Goal: Find specific page/section: Find specific page/section

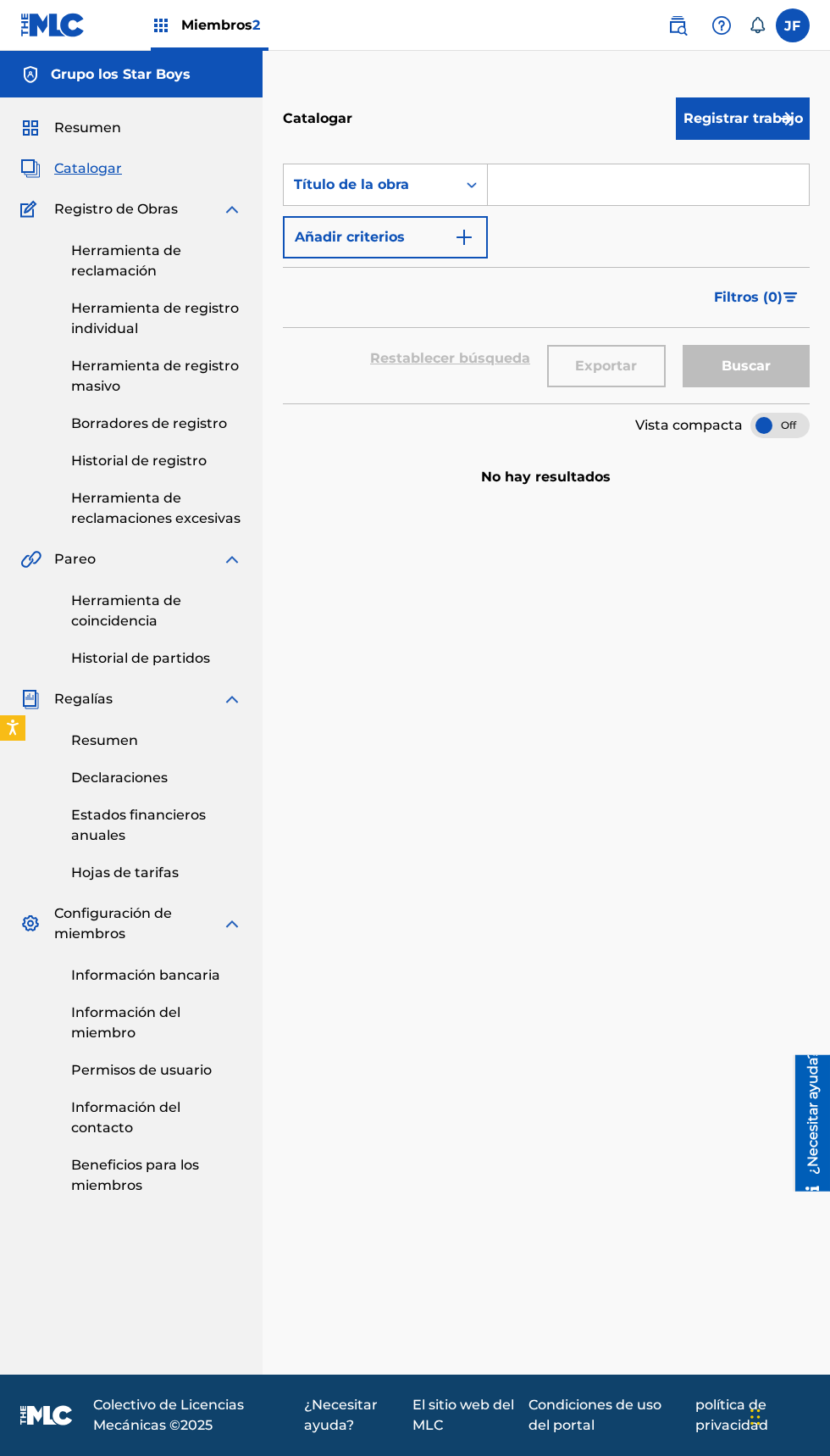
scroll to position [7, 0]
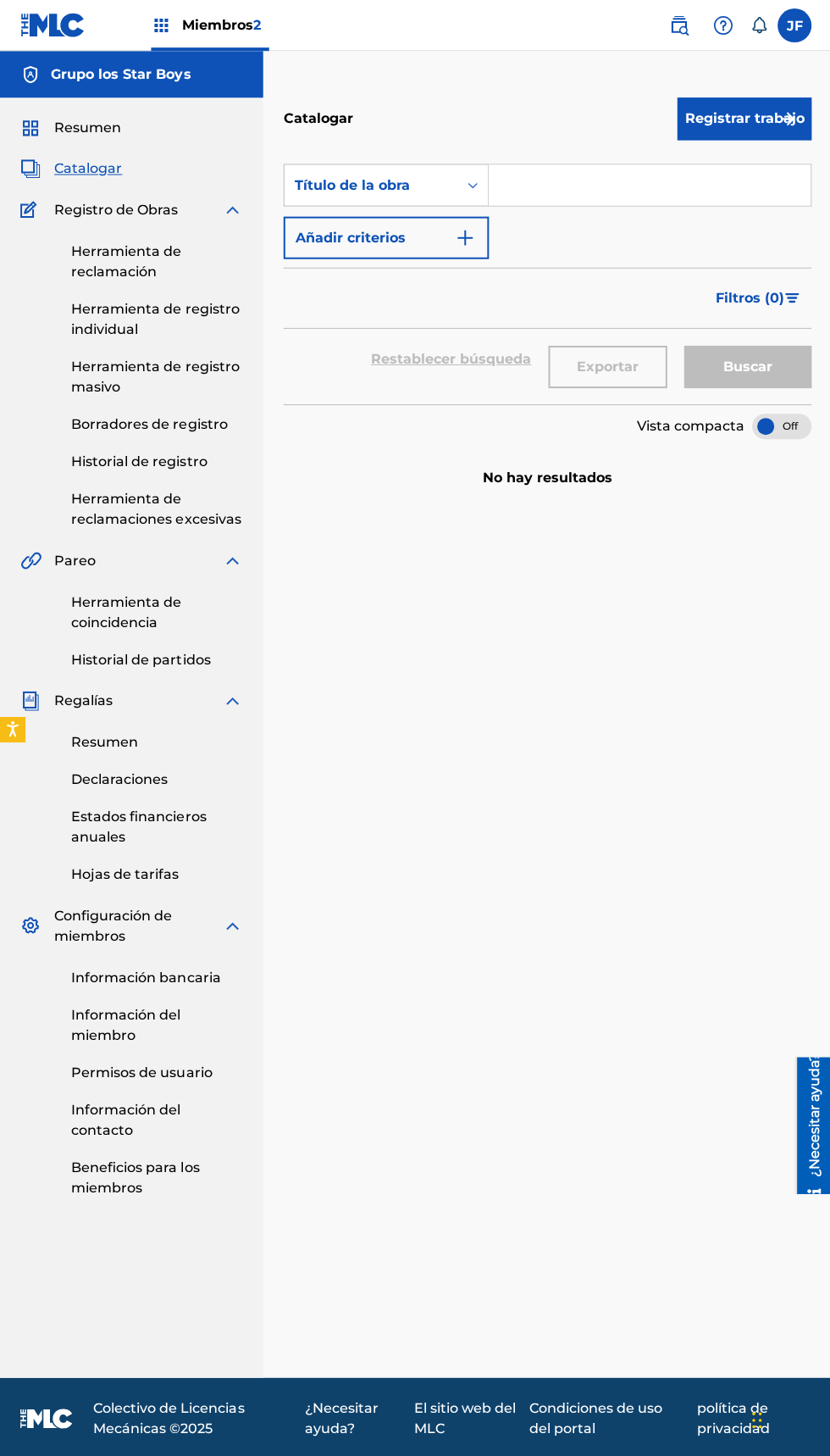
click at [167, 248] on font "Herramienta de reclamación" at bounding box center [126, 260] width 110 height 36
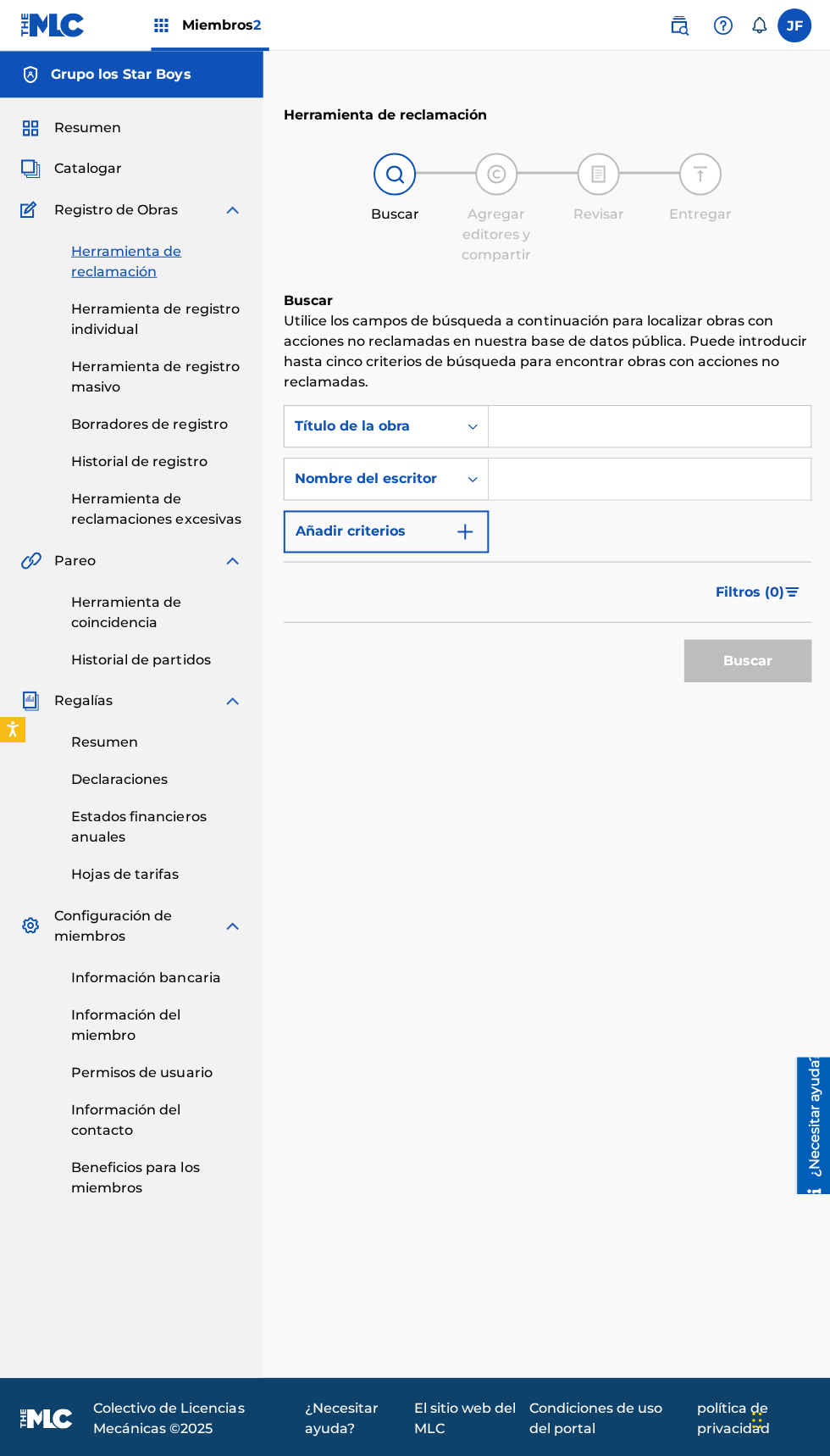
click at [576, 472] on input "Formulario de búsqueda" at bounding box center [648, 479] width 321 height 41
click at [619, 425] on input "Formulario de búsqueda" at bounding box center [648, 425] width 321 height 41
click at [607, 419] on input "Formulario de búsqueda" at bounding box center [648, 425] width 321 height 41
click at [534, 425] on input "Formulario de búsqueda" at bounding box center [648, 425] width 321 height 41
click at [585, 421] on input "Formulario de búsqueda" at bounding box center [648, 425] width 321 height 41
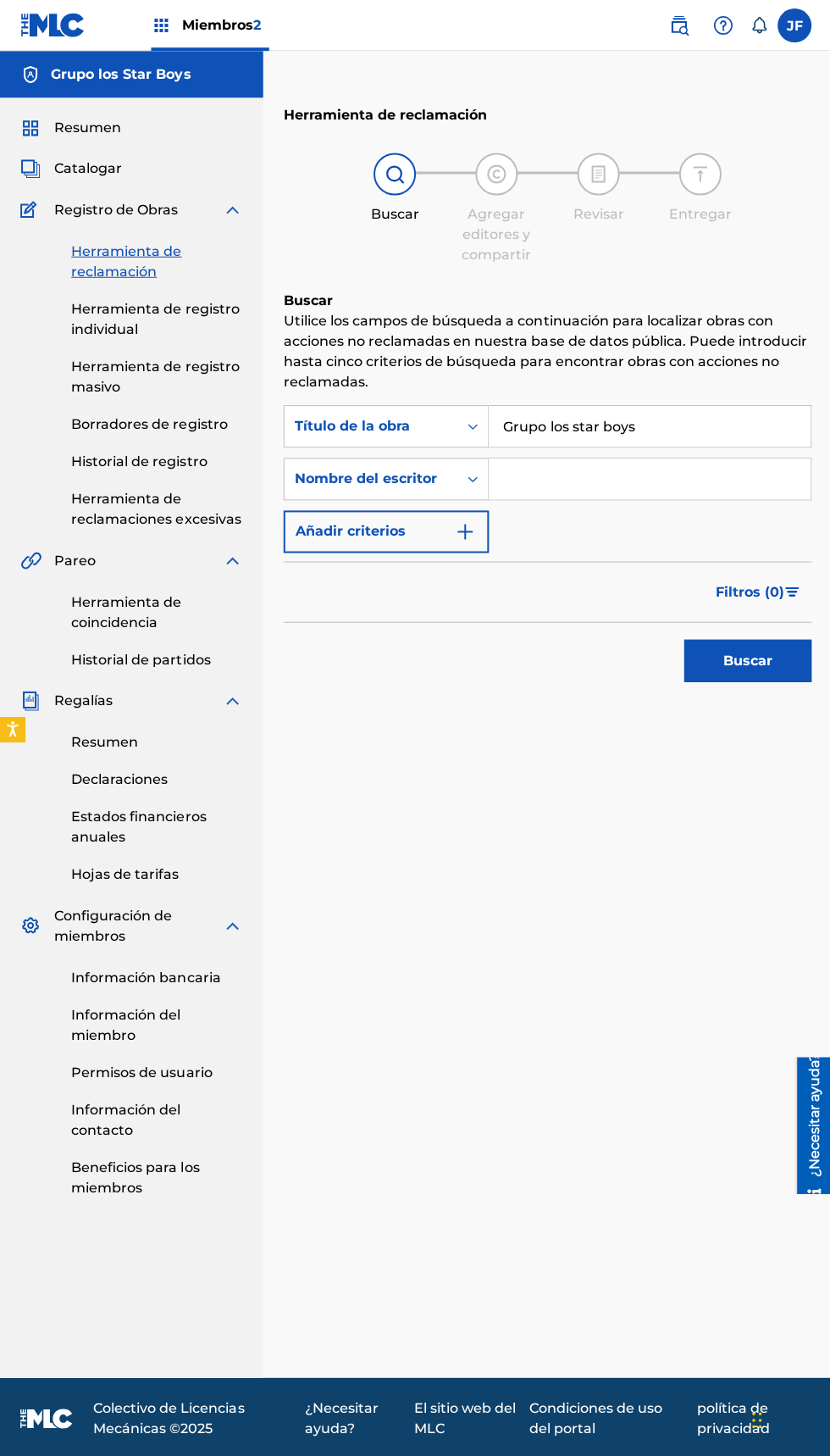
click at [763, 679] on button "Buscar" at bounding box center [746, 660] width 127 height 43
click at [525, 425] on input "Grupo los star boys" at bounding box center [648, 425] width 321 height 41
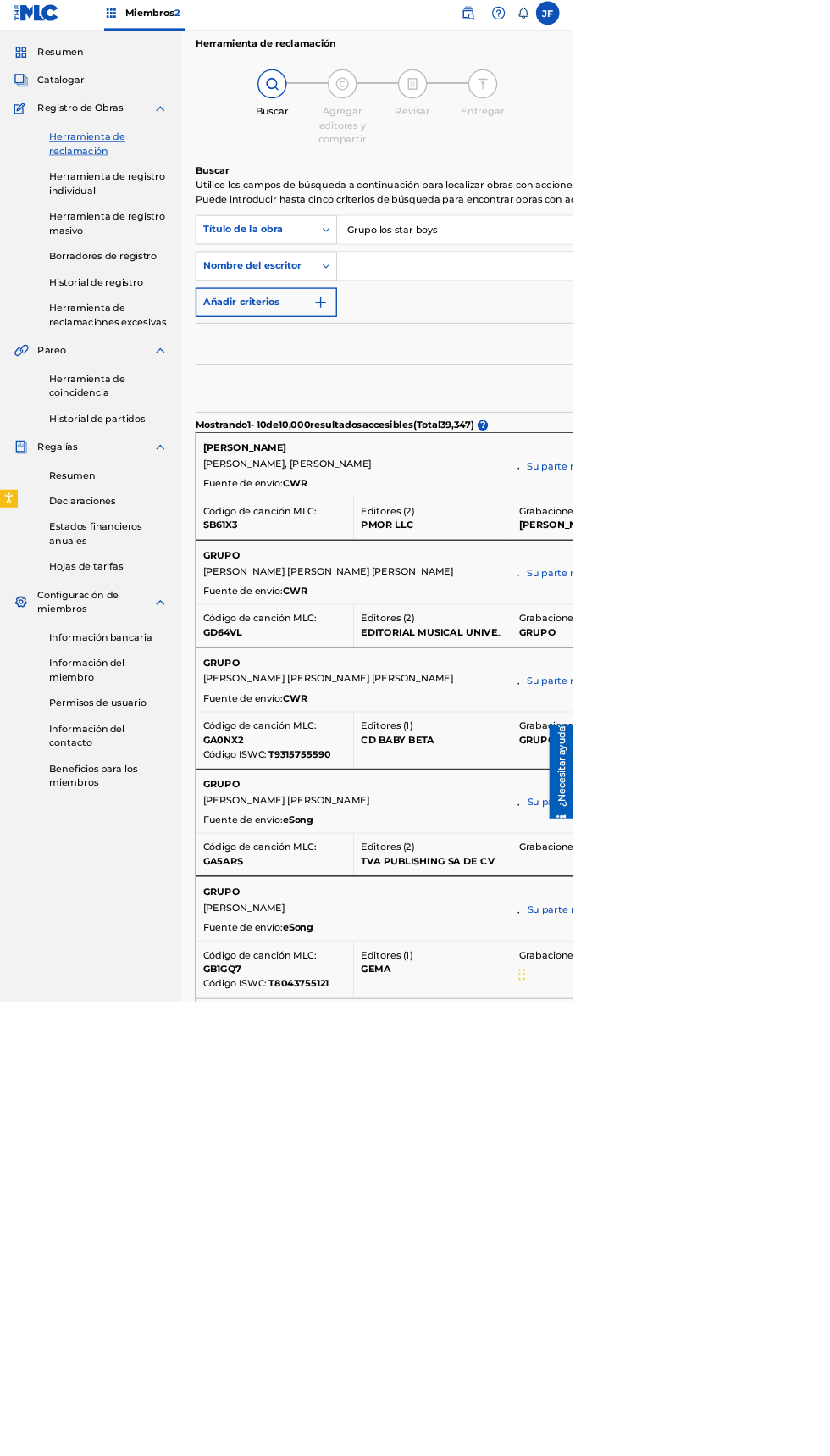
scroll to position [46, 0]
click at [710, 338] on input "Grupo los star boys" at bounding box center [843, 339] width 711 height 41
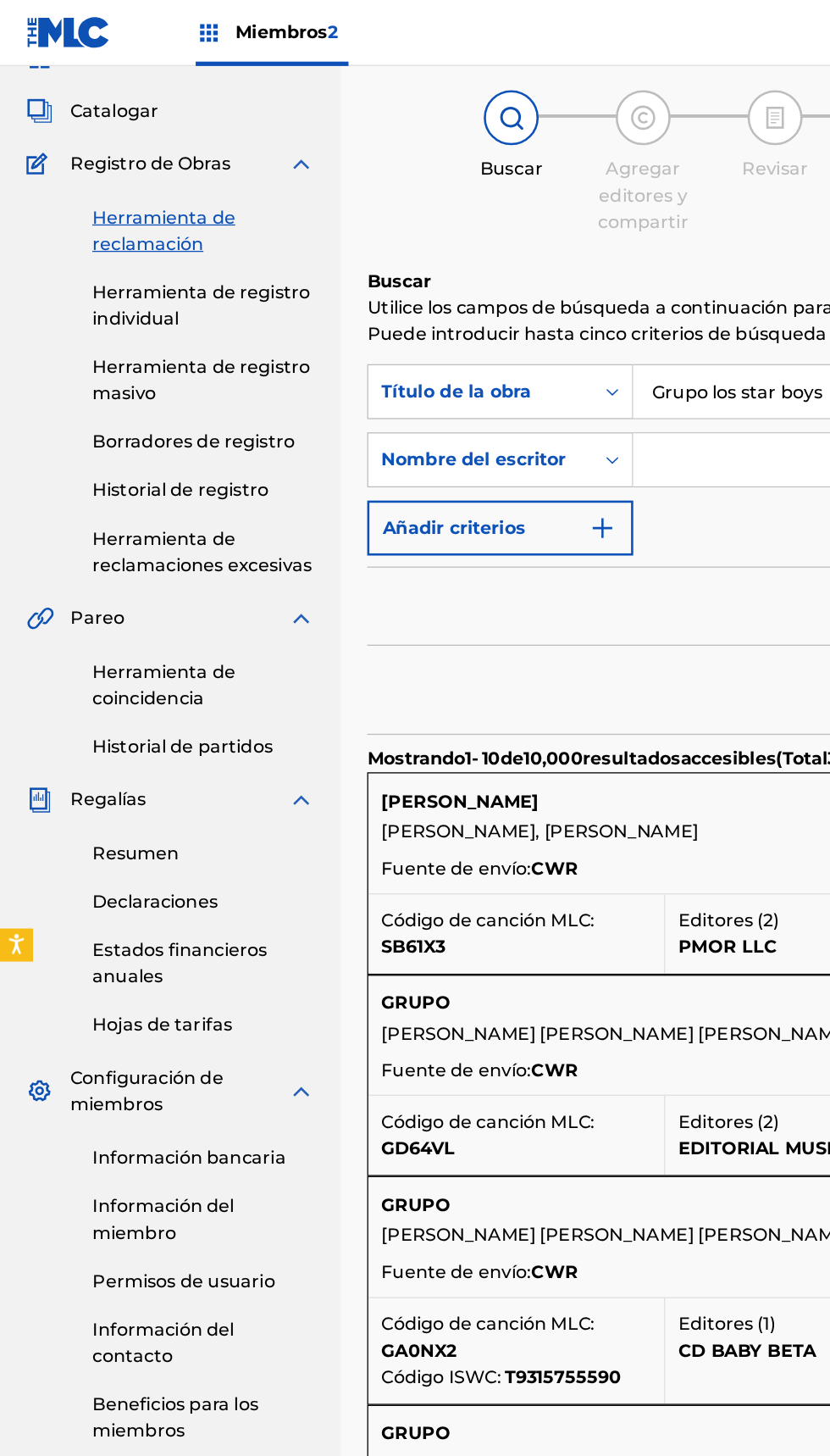
scroll to position [0, 0]
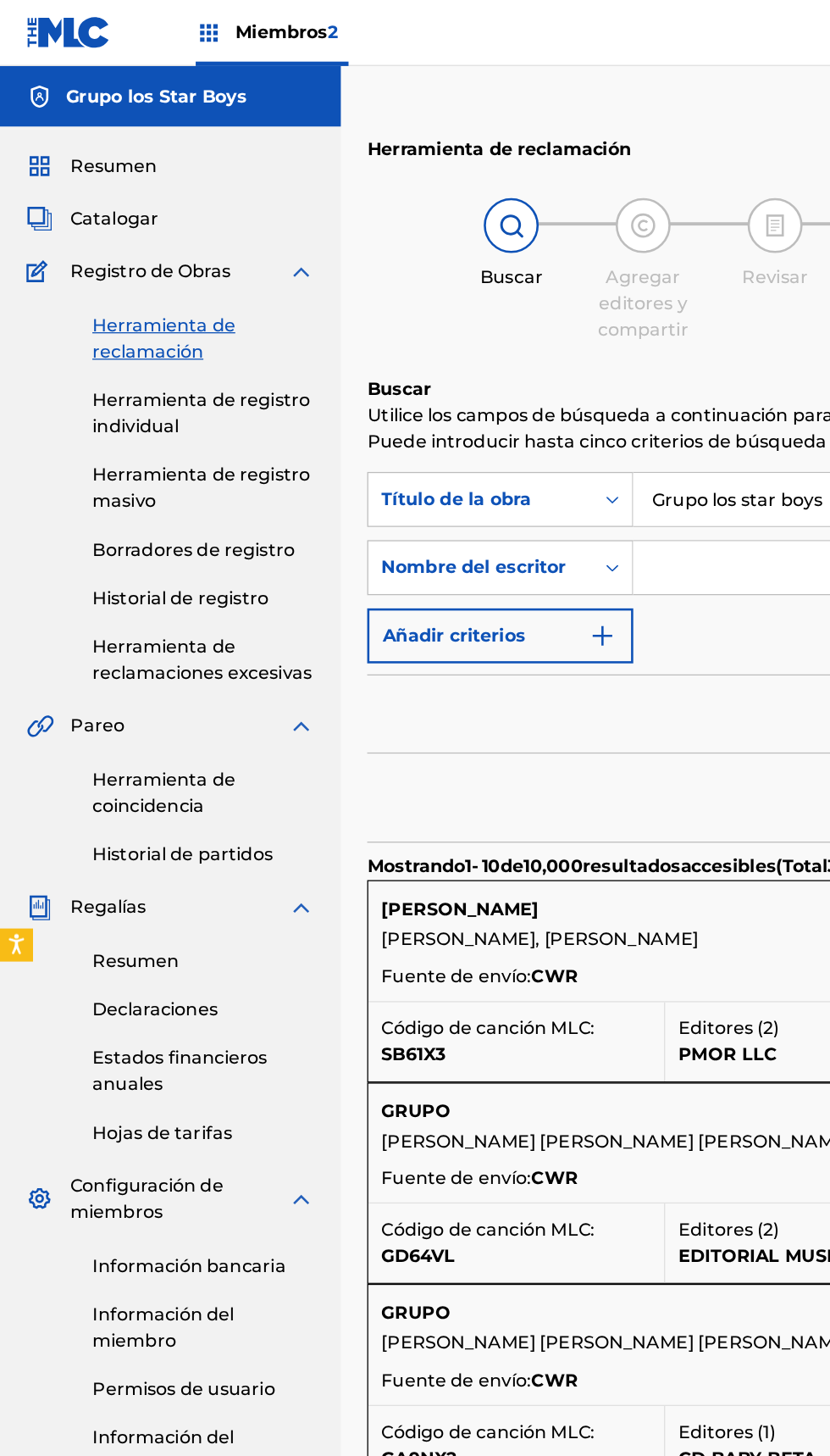
click at [538, 379] on input "Grupo los star boys" at bounding box center [843, 384] width 711 height 41
click at [562, 376] on input "Grupo los star boys" at bounding box center [843, 384] width 711 height 41
click at [560, 391] on input "Grupo los star boys" at bounding box center [843, 384] width 711 height 41
click at [529, 385] on input "Grupo los star boys" at bounding box center [843, 384] width 711 height 41
click at [559, 380] on input "Grupo los star boys" at bounding box center [843, 384] width 711 height 41
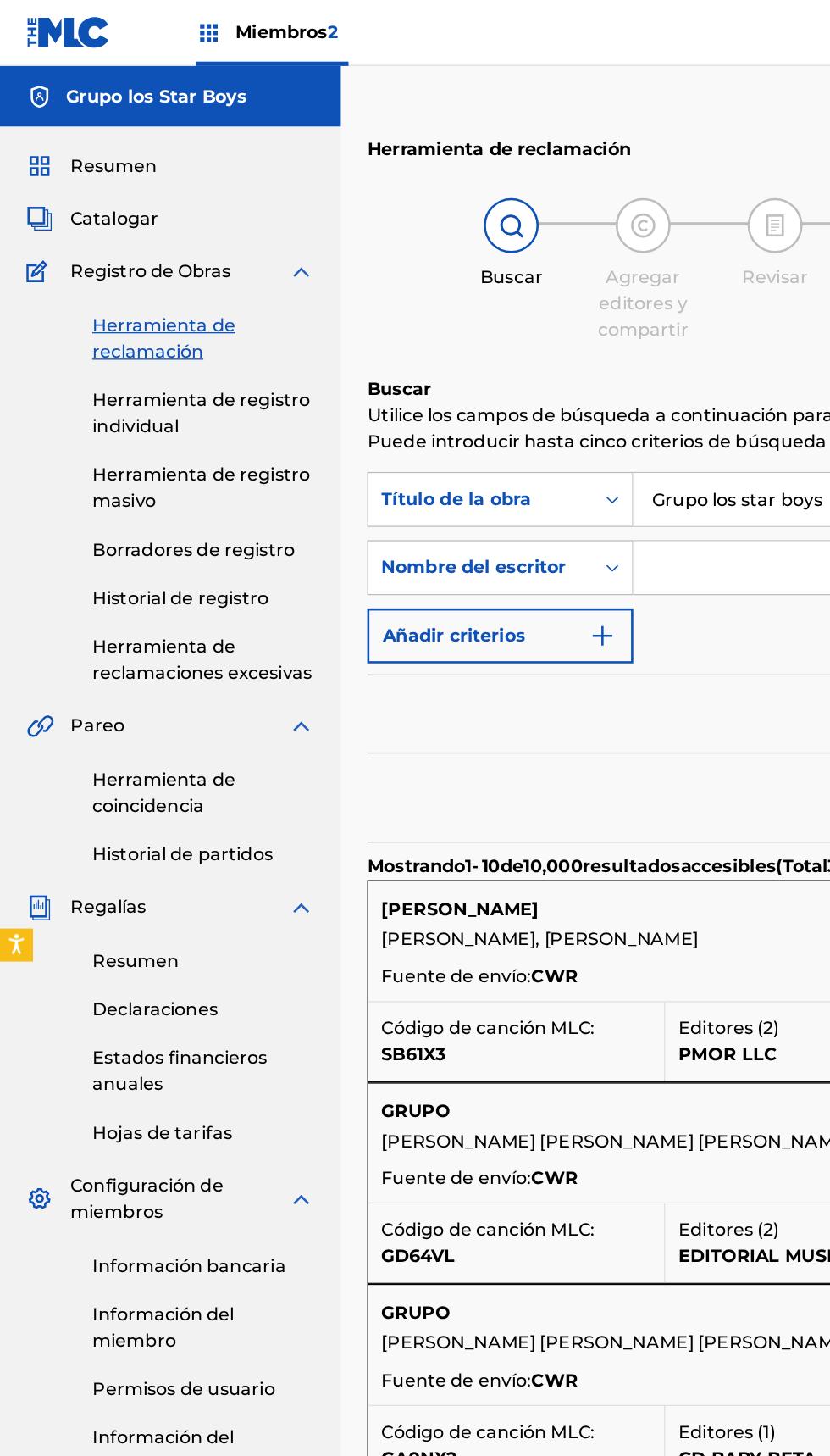
click at [554, 388] on input "Grupo los star boys" at bounding box center [843, 384] width 711 height 41
click at [554, 379] on input "Grupo los star boys" at bounding box center [843, 384] width 711 height 41
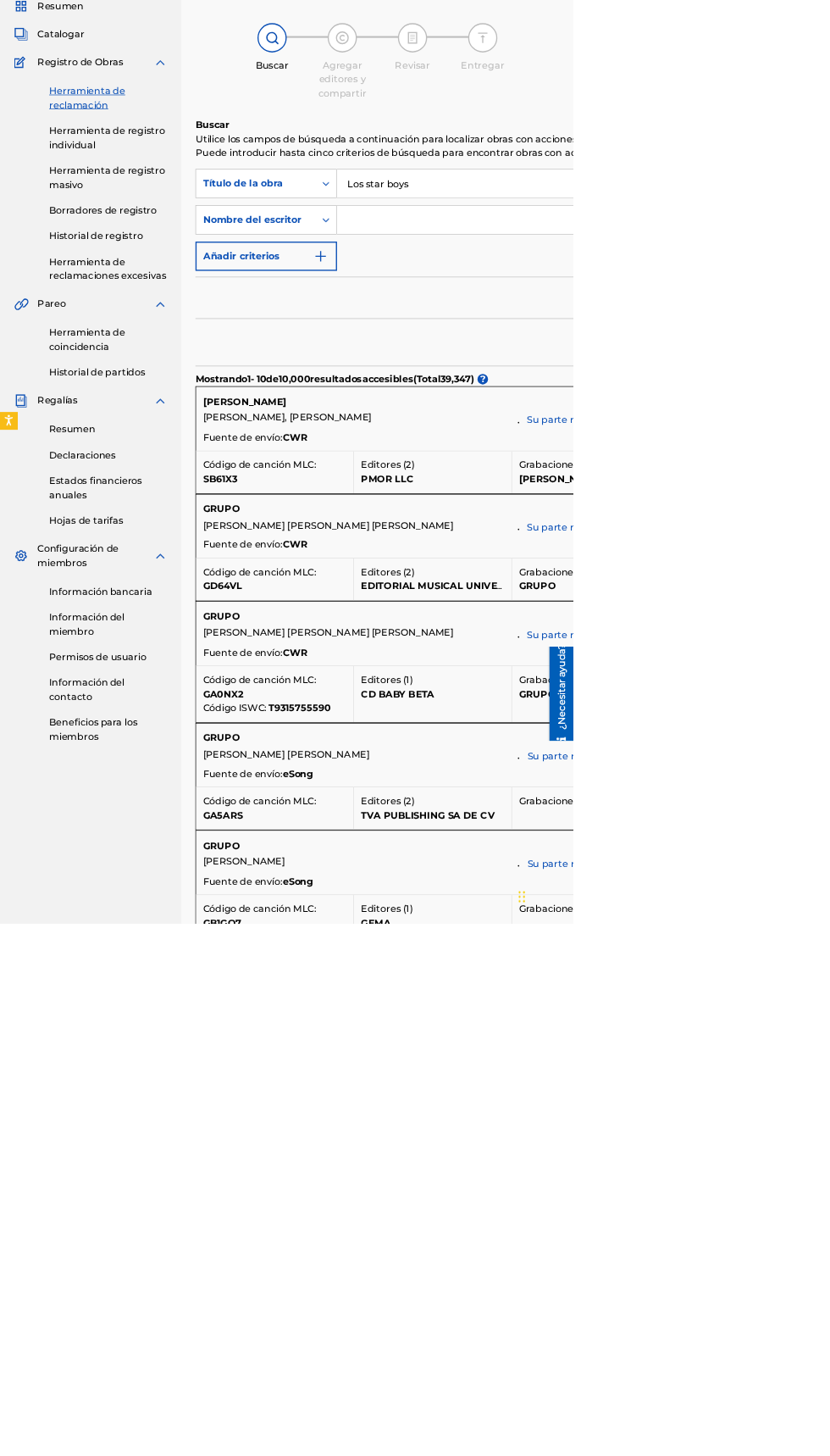
type input "Los star boys"
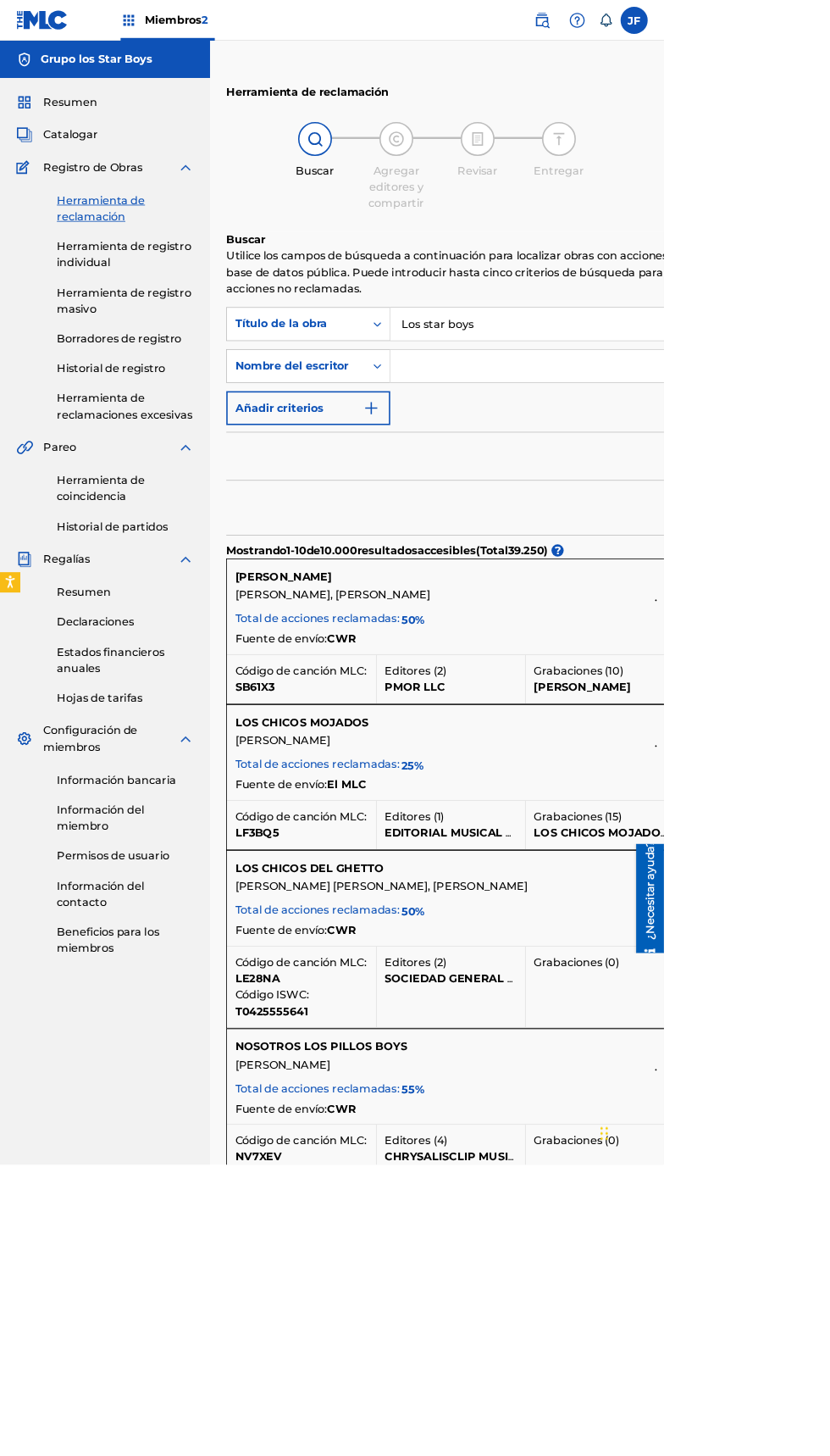
click at [192, 316] on font "Herramienta de registro individual" at bounding box center [154, 317] width 167 height 36
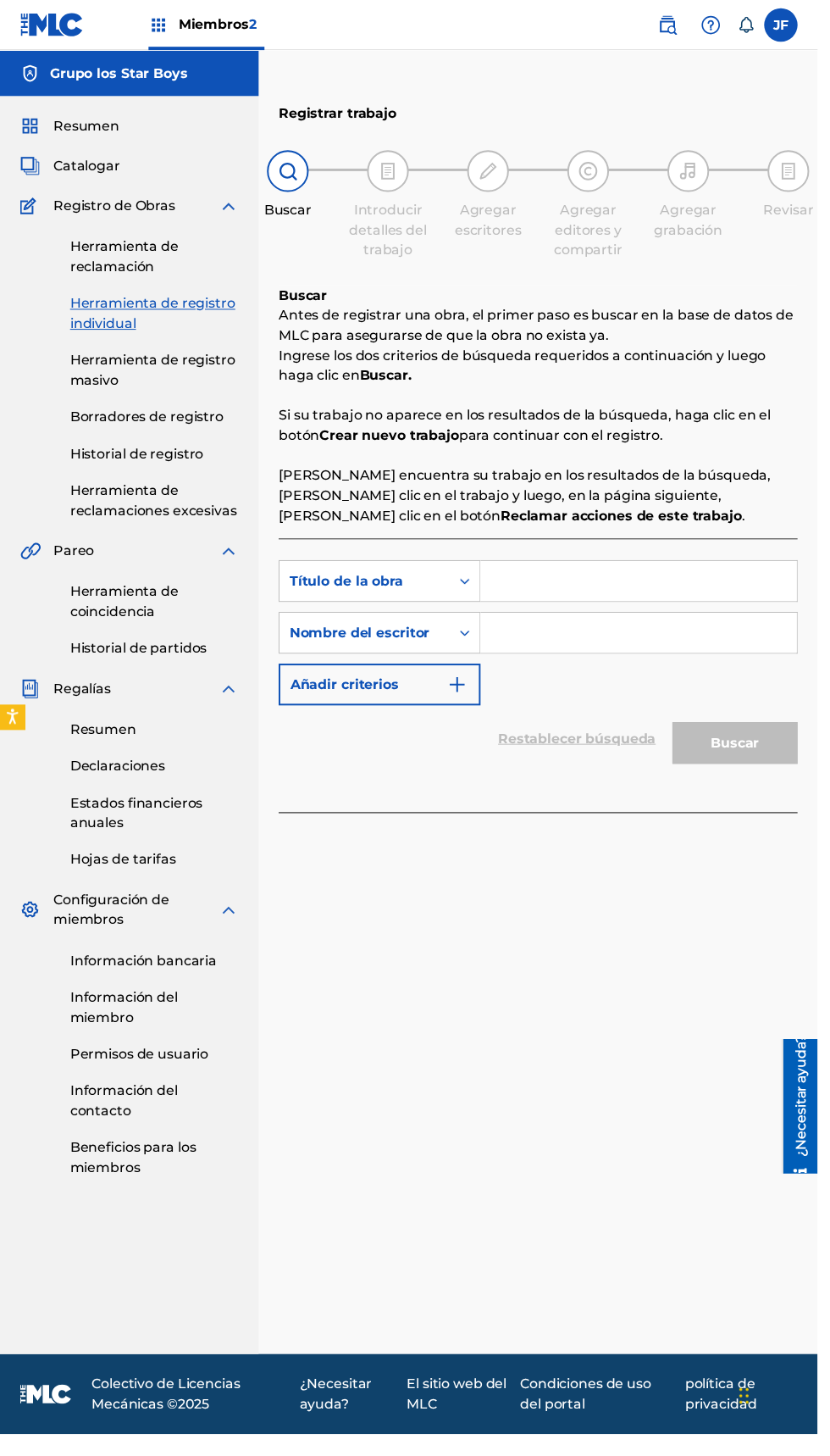
click at [579, 581] on input "Formulario de búsqueda" at bounding box center [648, 590] width 321 height 41
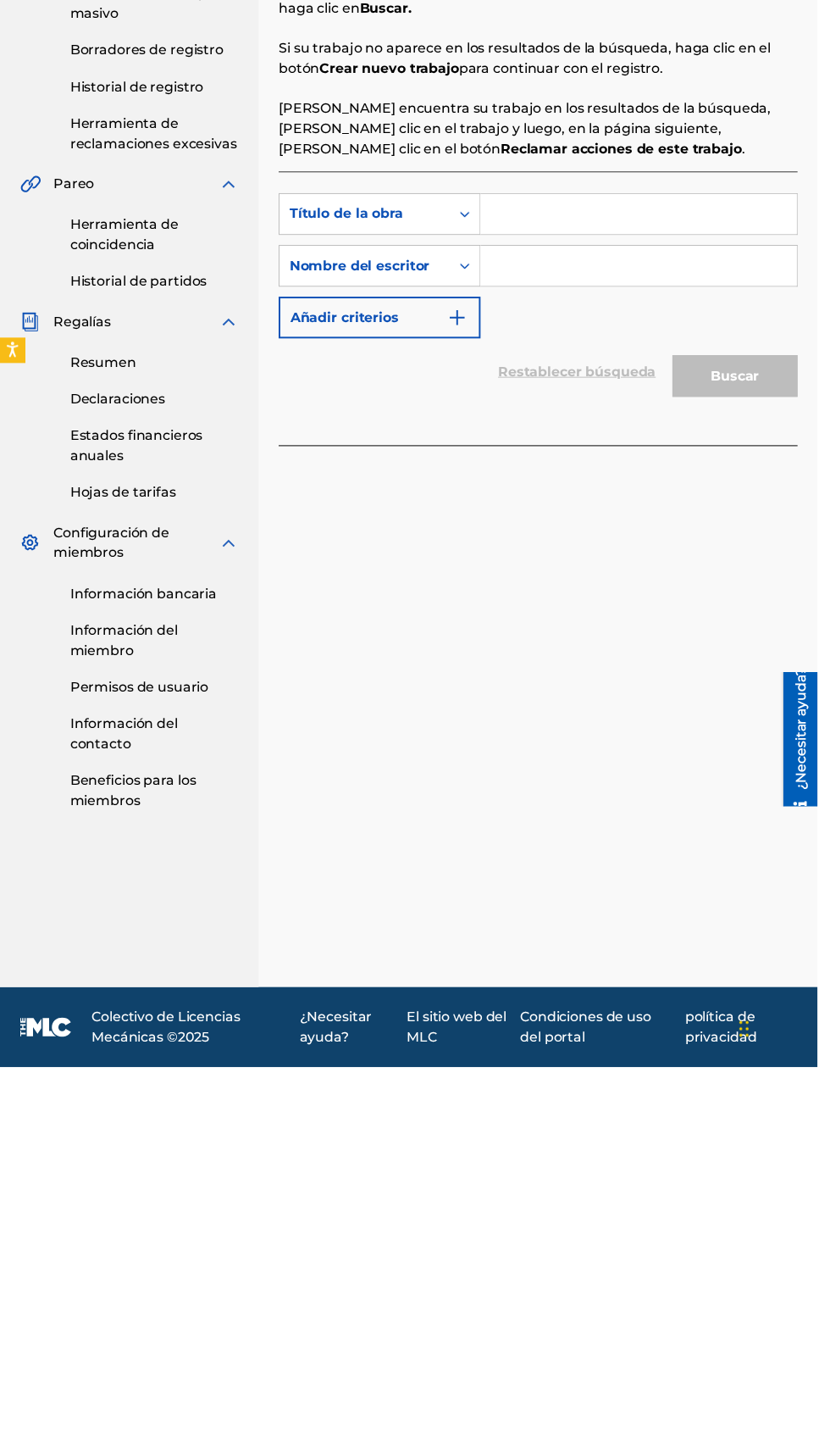
click at [585, 586] on input "Formulario de búsqueda" at bounding box center [648, 590] width 321 height 41
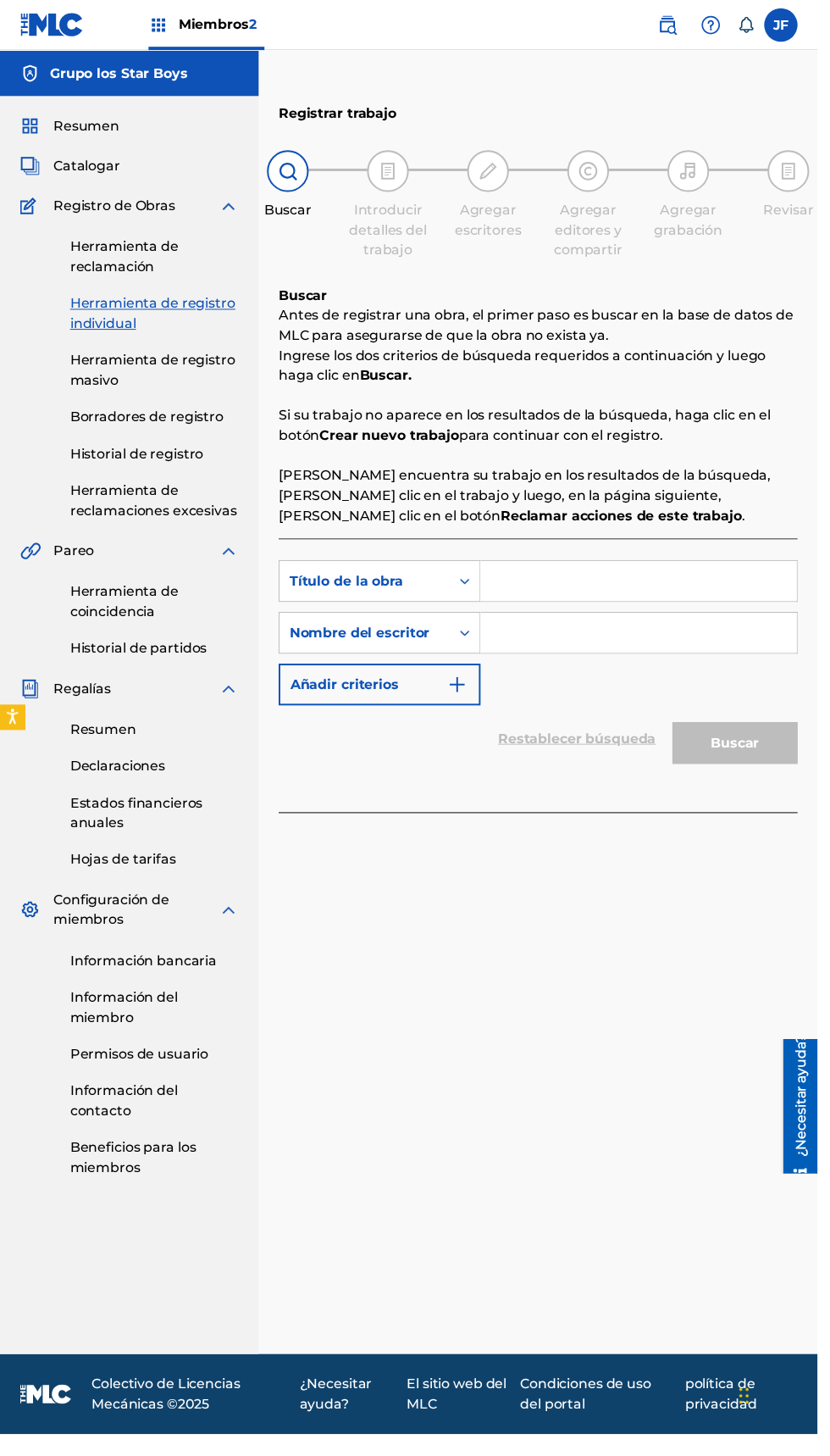
click at [611, 589] on input "Formulario de búsqueda" at bounding box center [648, 590] width 321 height 41
